Goal: Transaction & Acquisition: Purchase product/service

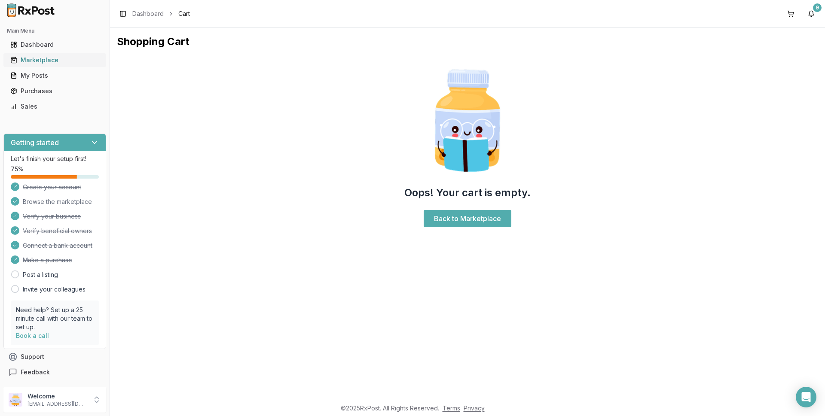
click at [41, 60] on div "Marketplace" at bounding box center [54, 60] width 89 height 9
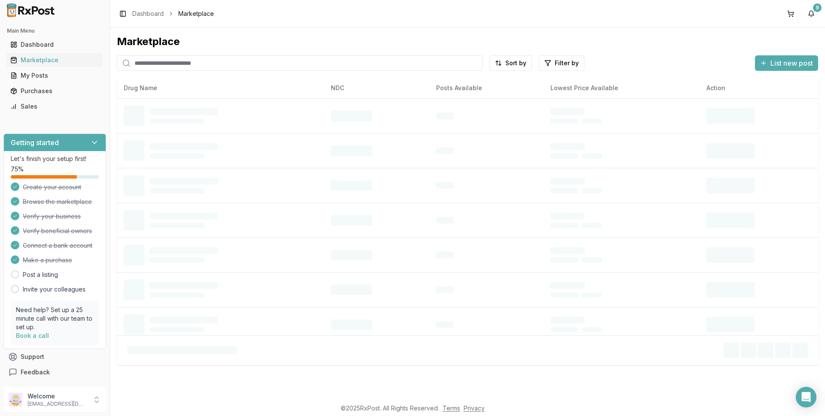
click at [204, 66] on input "search" at bounding box center [300, 62] width 366 height 15
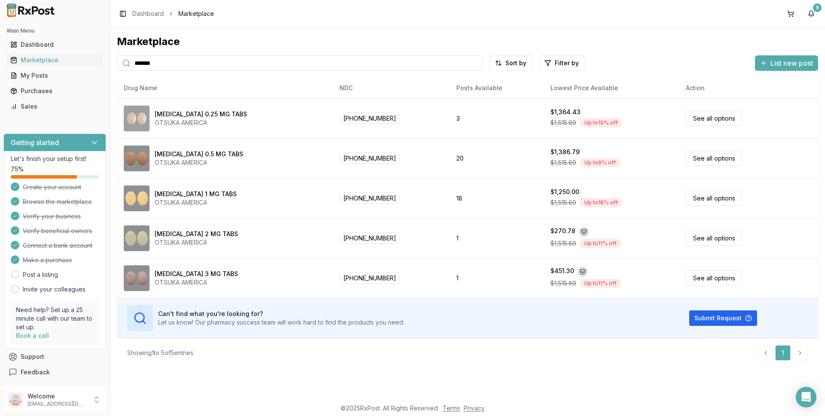
type input "*******"
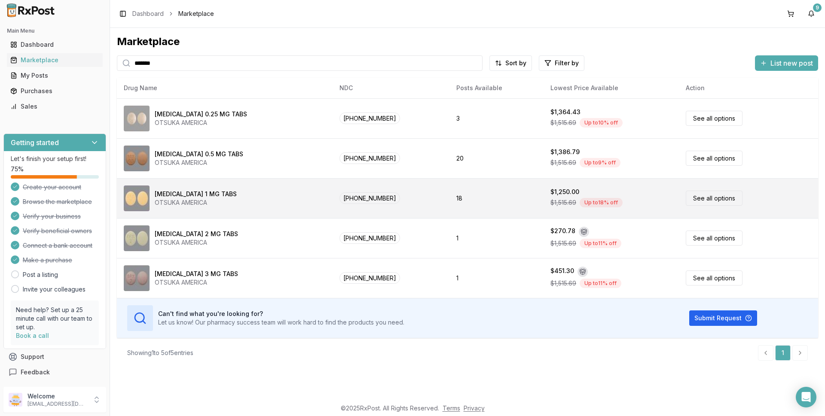
click at [702, 198] on link "See all options" at bounding box center [714, 198] width 57 height 15
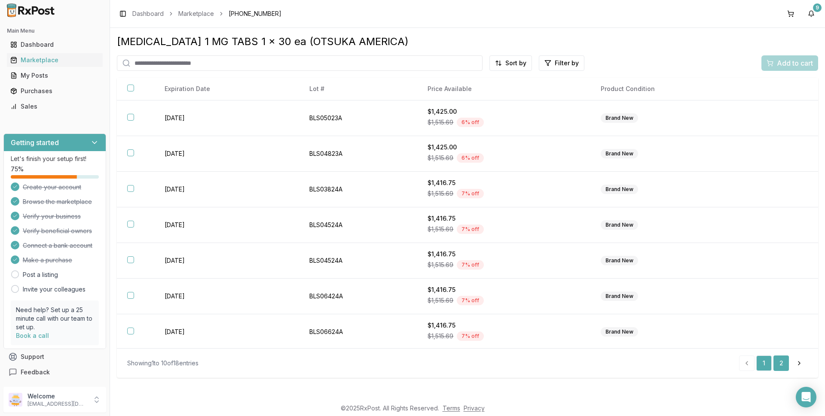
click at [780, 362] on link "2" at bounding box center [780, 363] width 15 height 15
click at [783, 363] on link "2" at bounding box center [782, 363] width 15 height 15
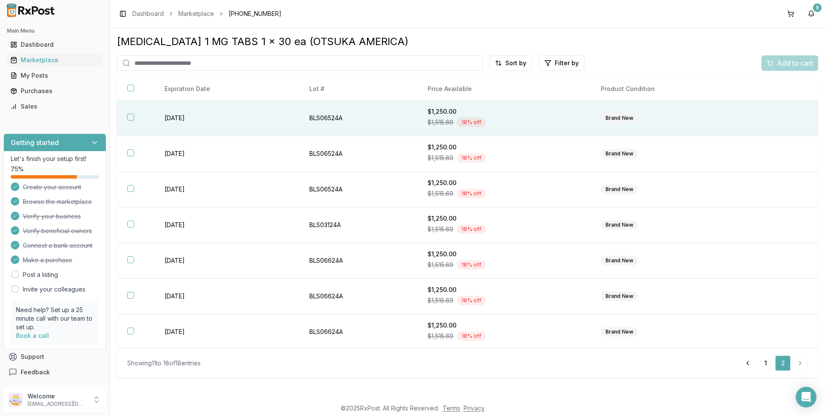
click at [128, 118] on button "button" at bounding box center [130, 117] width 7 height 7
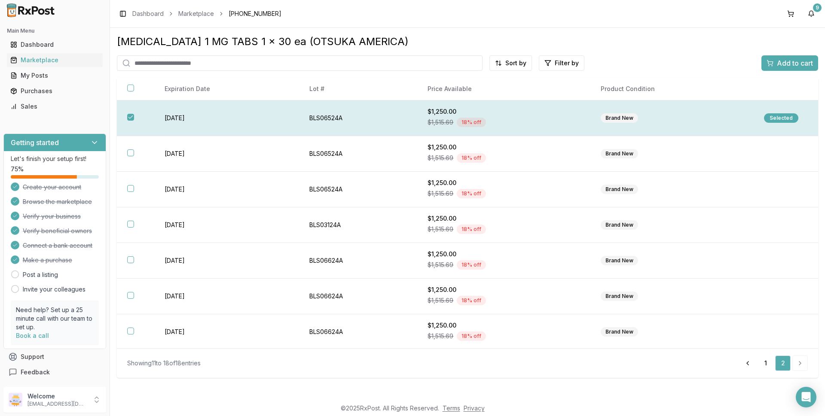
click at [776, 119] on div "Selected" at bounding box center [781, 117] width 34 height 9
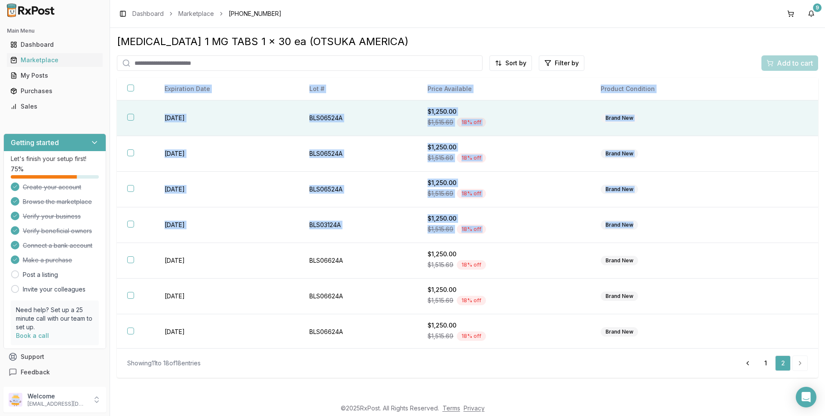
drag, startPoint x: 813, startPoint y: 232, endPoint x: 817, endPoint y: 167, distance: 64.5
click at [817, 167] on div "Expiration Date Lot # Price Available Product Condition [DATE] BLS06524A $1,250…" at bounding box center [467, 213] width 701 height 271
click at [35, 60] on div "Marketplace" at bounding box center [54, 60] width 89 height 9
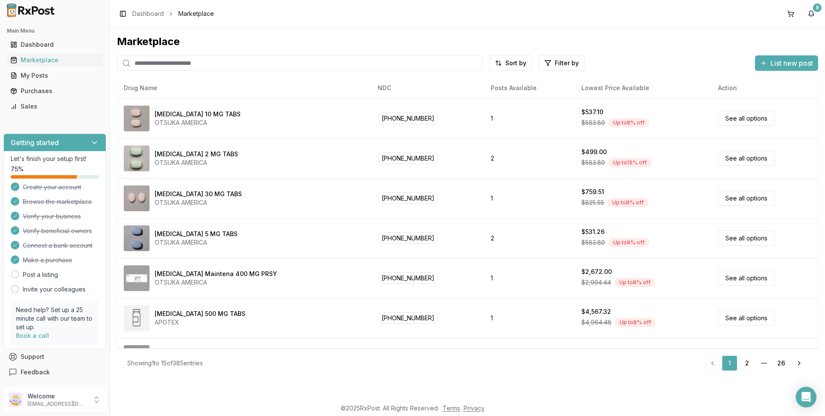
click at [180, 61] on input "search" at bounding box center [300, 62] width 366 height 15
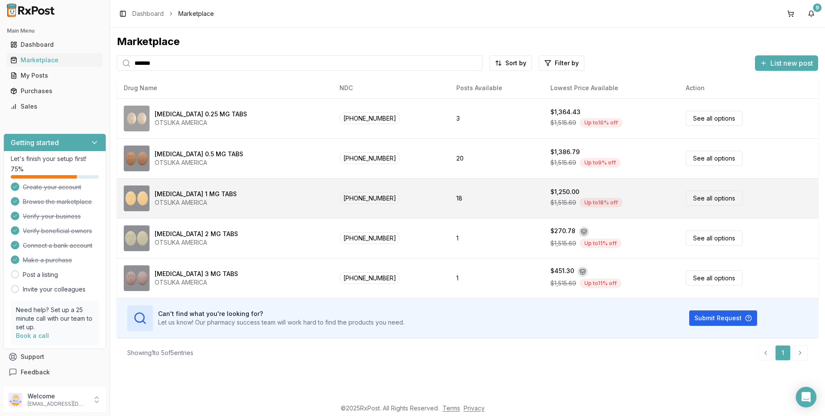
type input "*******"
click at [697, 199] on link "See all options" at bounding box center [714, 198] width 57 height 15
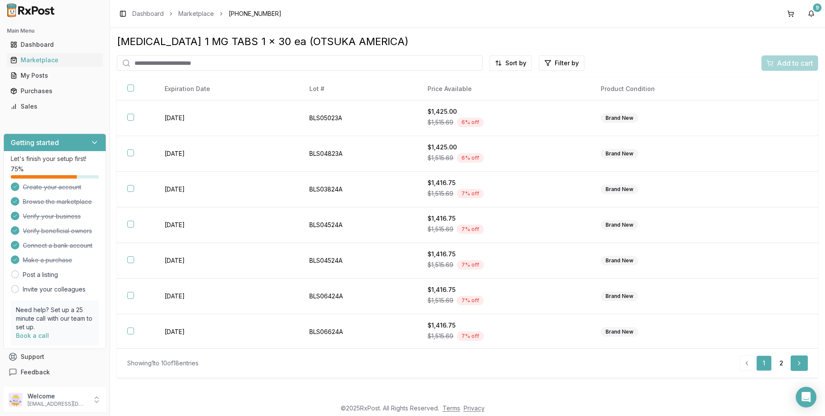
click at [798, 365] on link "Next" at bounding box center [798, 363] width 17 height 15
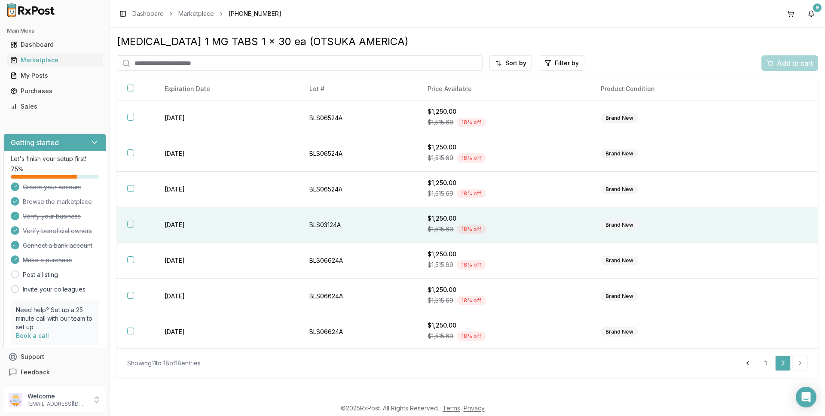
click at [131, 225] on button "button" at bounding box center [130, 224] width 7 height 7
click at [781, 58] on button "Add to cart" at bounding box center [789, 62] width 57 height 15
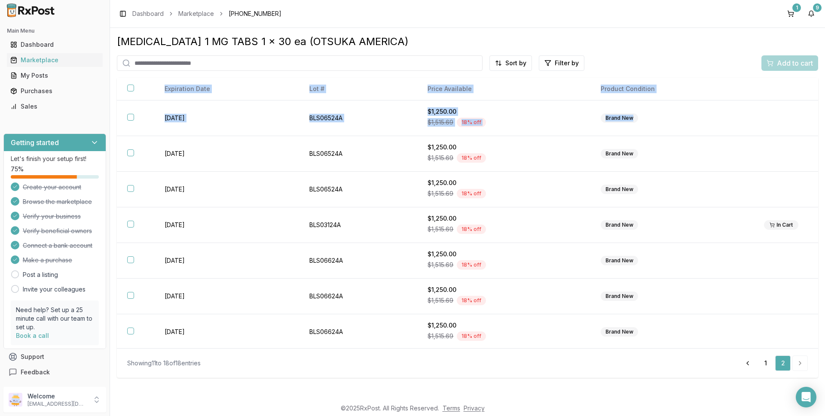
drag, startPoint x: 812, startPoint y: 108, endPoint x: 815, endPoint y: 83, distance: 24.7
click at [815, 83] on div "Expiration Date Lot # Price Available Product Condition [DATE] BLS06524A $1,250…" at bounding box center [467, 213] width 701 height 271
click at [793, 15] on button "1" at bounding box center [791, 14] width 14 height 14
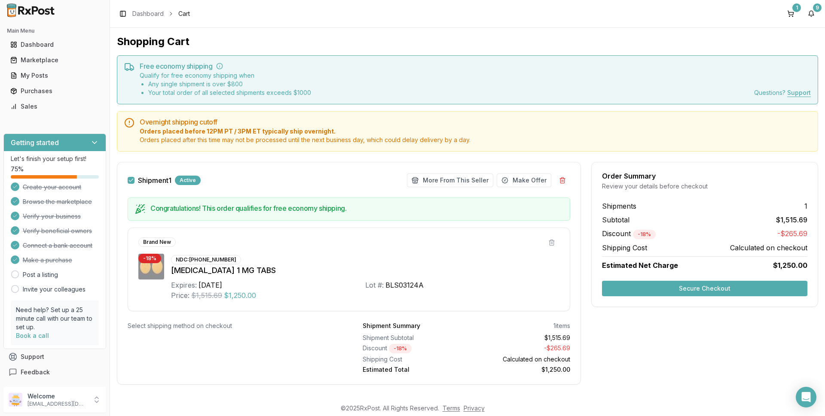
click at [693, 291] on button "Secure Checkout" at bounding box center [704, 288] width 205 height 15
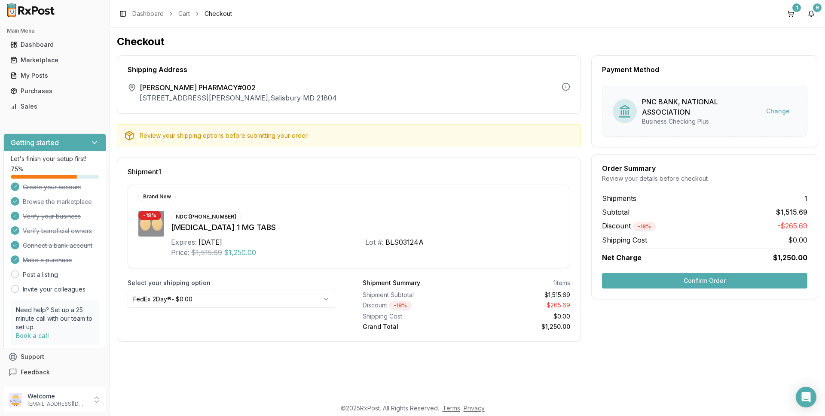
click at [669, 281] on button "Confirm Order" at bounding box center [704, 280] width 205 height 15
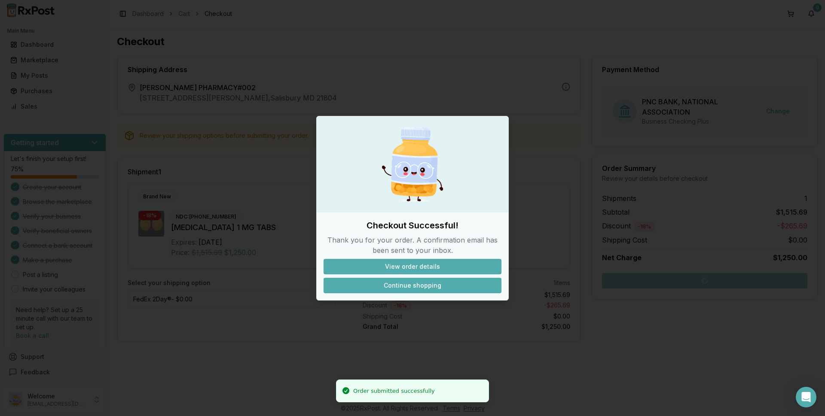
click at [417, 287] on button "Continue shopping" at bounding box center [412, 285] width 178 height 15
